Goal: Task Accomplishment & Management: Complete application form

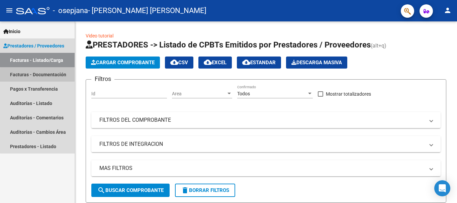
click at [45, 76] on link "Facturas - Documentación" at bounding box center [37, 74] width 75 height 14
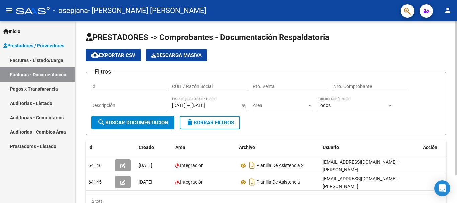
click at [457, 125] on div at bounding box center [456, 98] width 2 height 154
click at [133, 126] on button "search Buscar Documentacion" at bounding box center [132, 122] width 83 height 13
click at [456, 146] on div at bounding box center [456, 98] width 2 height 154
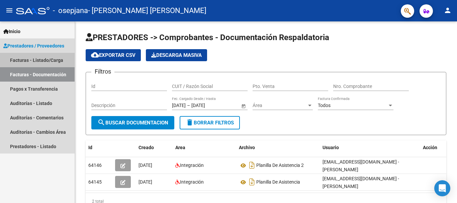
click at [46, 59] on link "Facturas - Listado/Carga" at bounding box center [37, 60] width 75 height 14
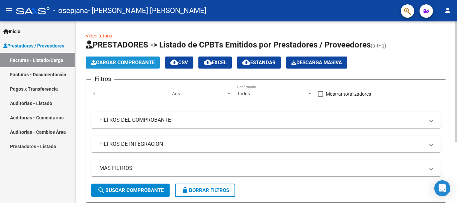
click at [126, 63] on span "Cargar Comprobante" at bounding box center [123, 63] width 64 height 6
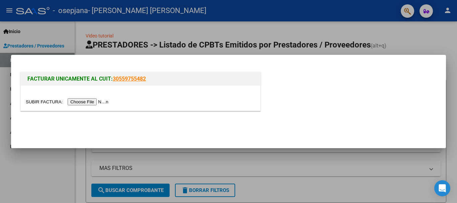
click at [296, 97] on div "FACTURAR UNICAMENTE AL CUIT: 30559755482" at bounding box center [228, 93] width 419 height 44
click at [452, 146] on div at bounding box center [228, 101] width 457 height 203
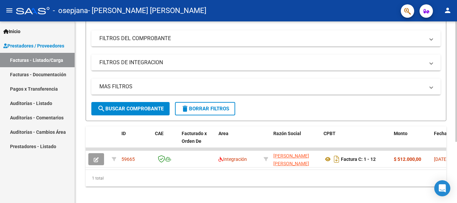
scroll to position [92, 0]
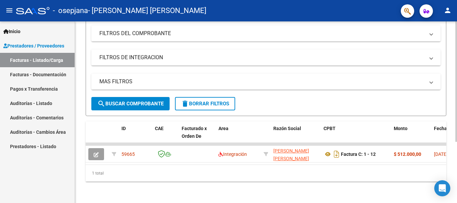
click at [457, 203] on html "menu - osepjana - [PERSON_NAME] [PERSON_NAME] person Inicio Instructivos Contac…" at bounding box center [228, 101] width 457 height 203
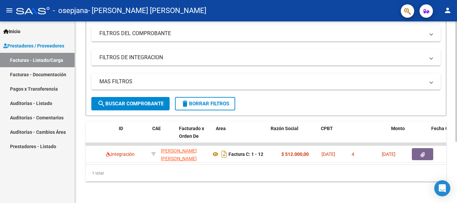
scroll to position [0, 0]
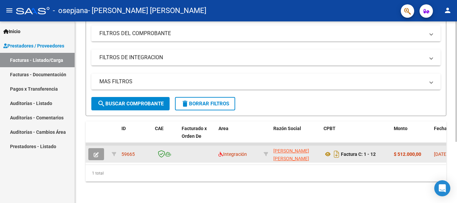
click at [97, 153] on button "button" at bounding box center [96, 154] width 16 height 12
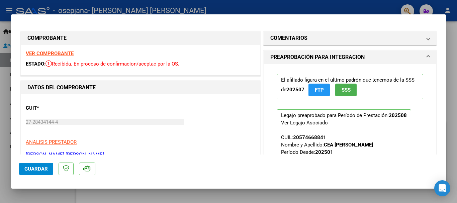
click at [62, 55] on strong "VER COMPROBANTE" at bounding box center [50, 54] width 48 height 6
click at [450, 144] on div at bounding box center [228, 101] width 457 height 203
type input "$ 0,00"
